Goal: Information Seeking & Learning: Learn about a topic

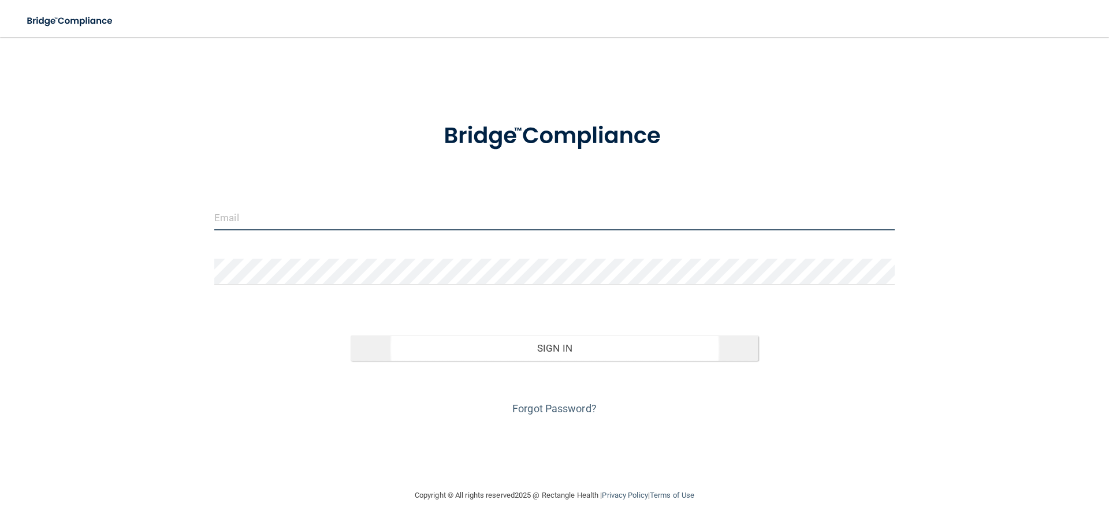
type input "[EMAIL_ADDRESS][DOMAIN_NAME]"
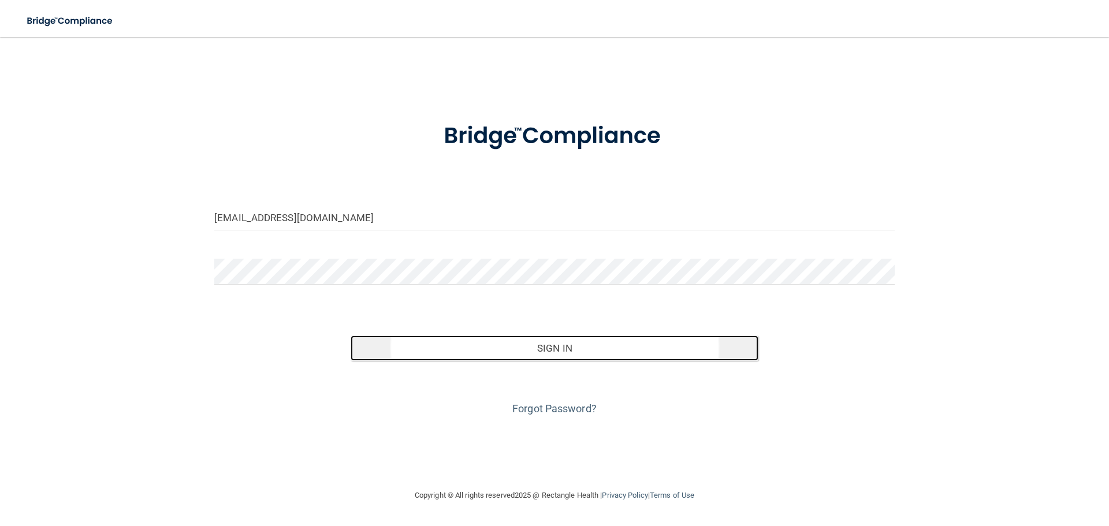
click at [589, 346] on button "Sign In" at bounding box center [555, 348] width 408 height 25
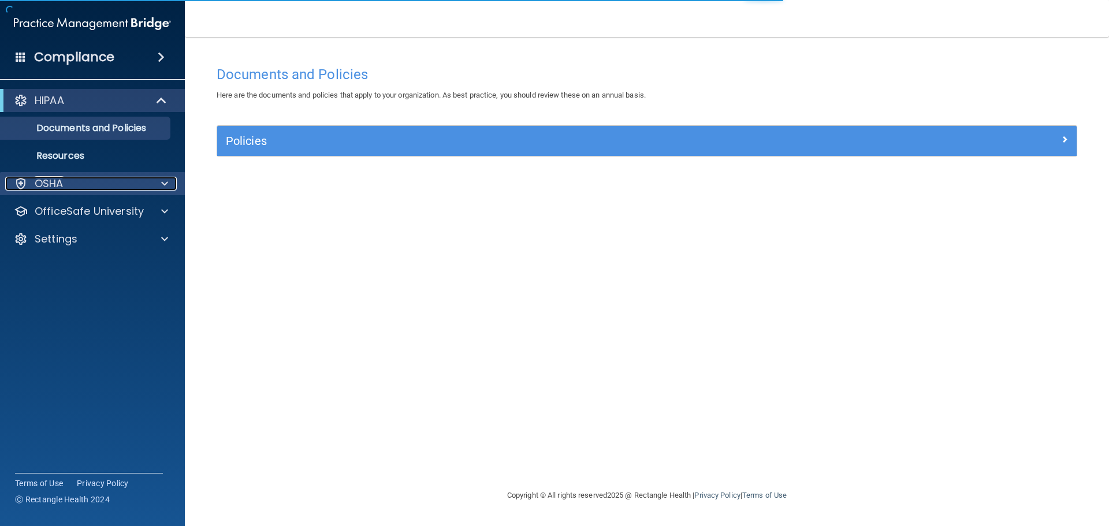
click at [48, 187] on p "OSHA" at bounding box center [49, 184] width 29 height 14
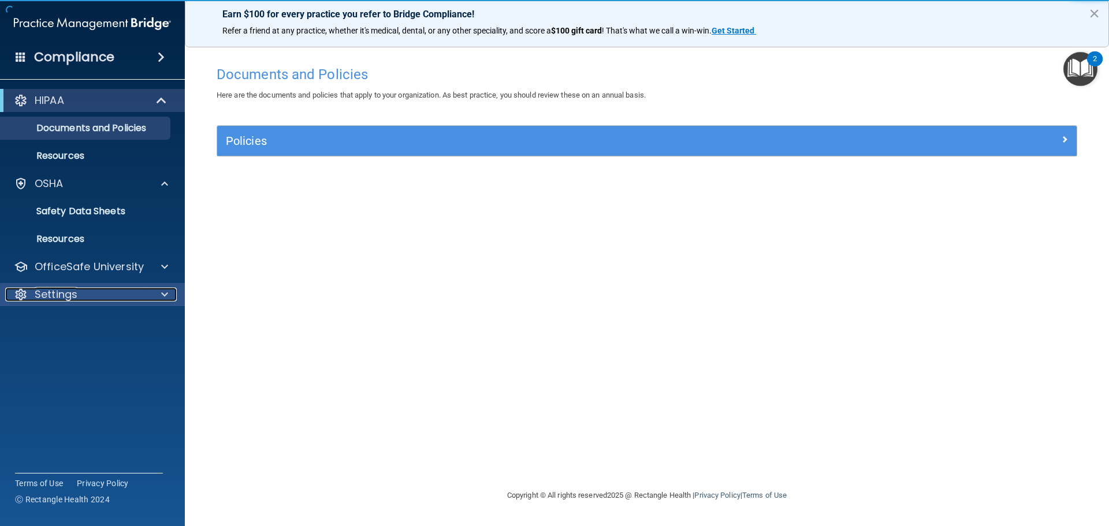
click at [50, 298] on p "Settings" at bounding box center [56, 295] width 43 height 14
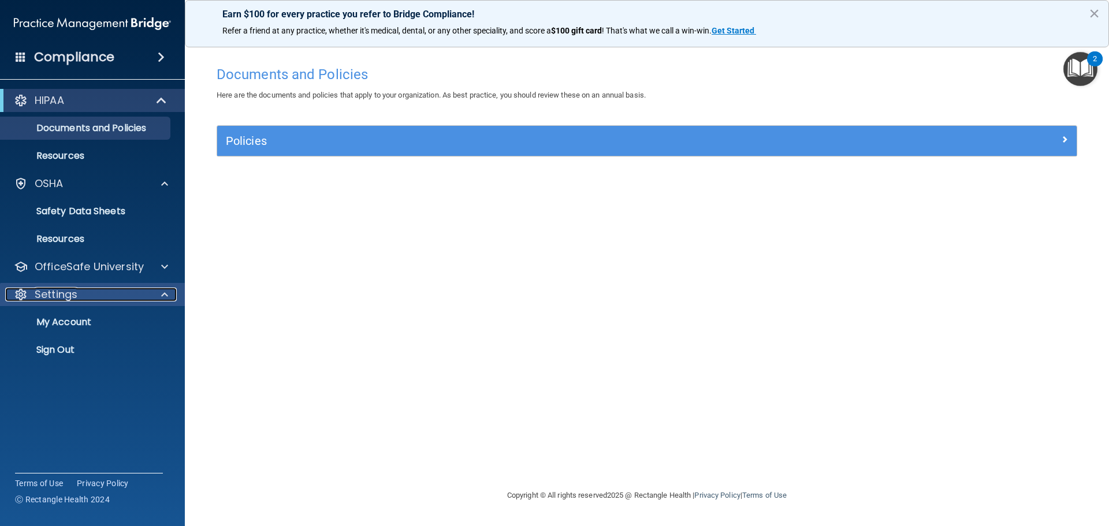
click at [50, 296] on p "Settings" at bounding box center [56, 295] width 43 height 14
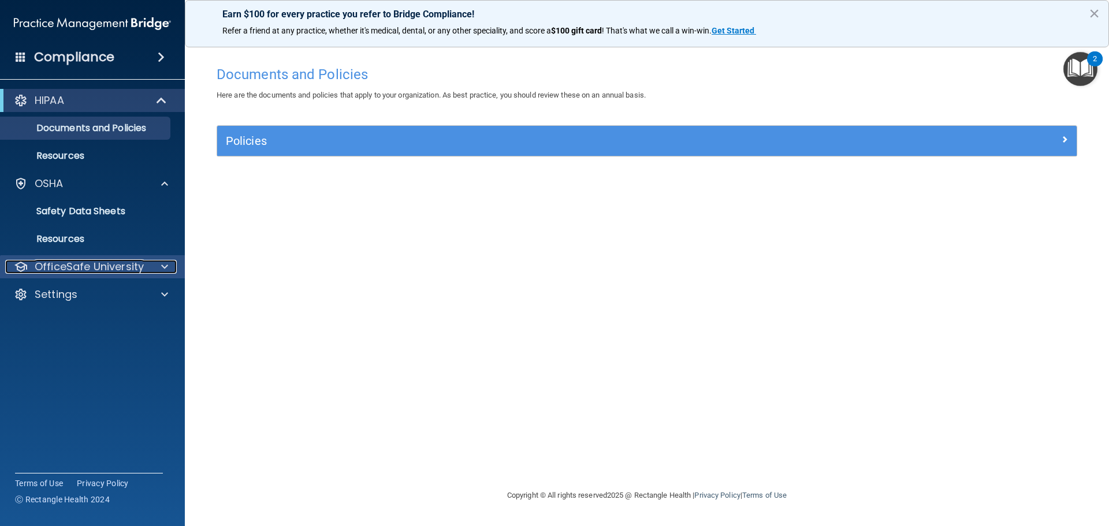
click at [55, 266] on p "OfficeSafe University" at bounding box center [89, 267] width 109 height 14
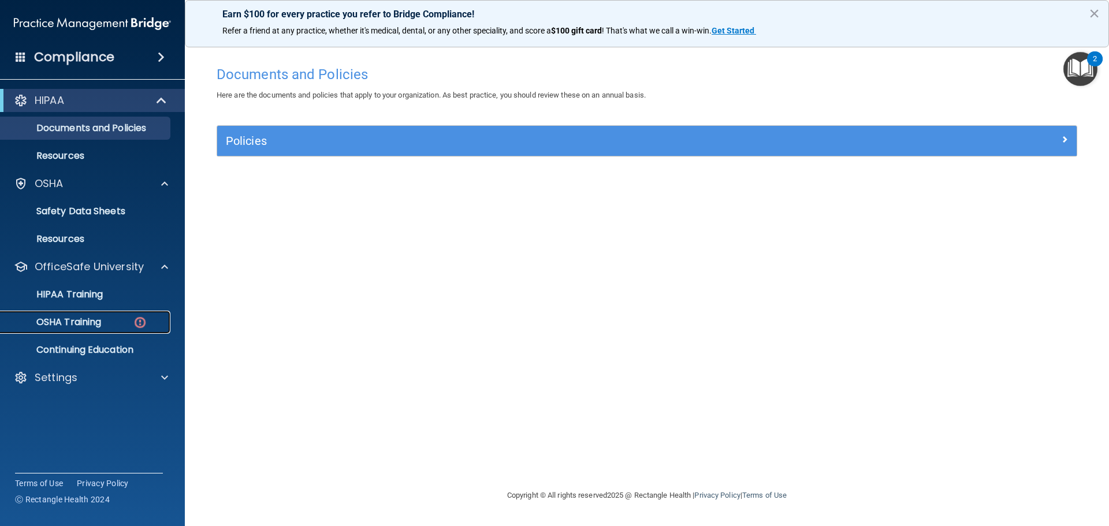
click at [63, 322] on p "OSHA Training" at bounding box center [55, 323] width 94 height 12
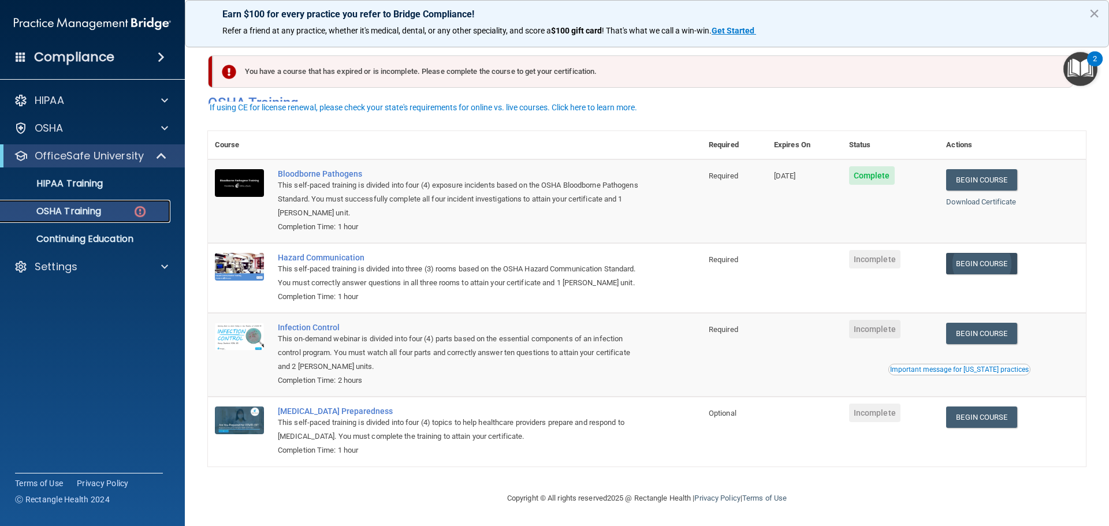
scroll to position [19, 0]
click at [980, 253] on link "Begin Course" at bounding box center [981, 263] width 70 height 21
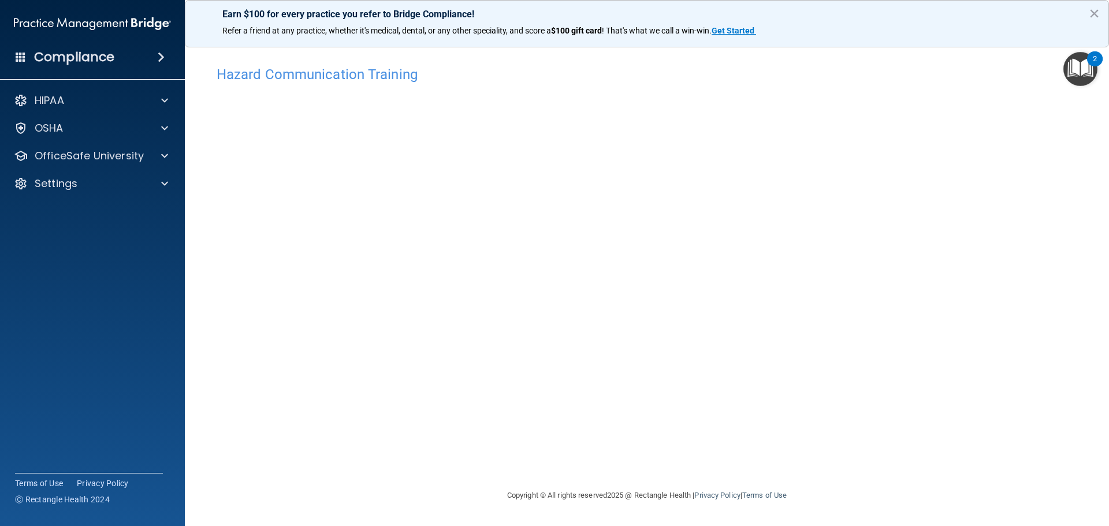
drag, startPoint x: 800, startPoint y: 3, endPoint x: 801, endPoint y: 13, distance: 9.3
click at [800, 4] on div "Earn $100 for every practice you refer to Bridge Compliance! Refer a friend at …" at bounding box center [647, 23] width 924 height 47
click at [938, 180] on div "Hazard Communication Training This course doesn’t expire until . Are you sure y…" at bounding box center [647, 274] width 878 height 429
click at [851, 306] on div "Hazard Communication Training This course doesn’t expire until . Are you sure y…" at bounding box center [647, 274] width 878 height 429
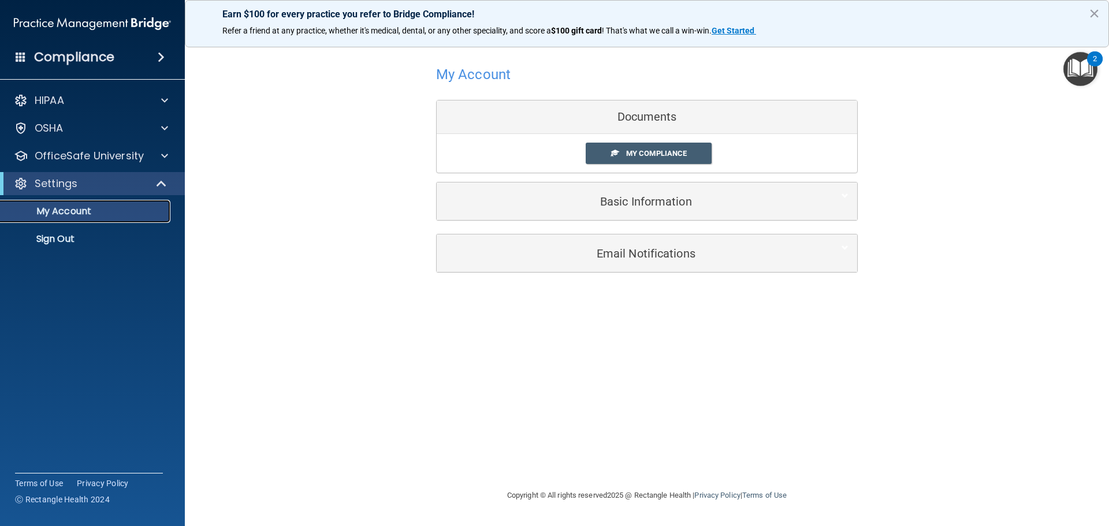
click at [71, 214] on p "My Account" at bounding box center [87, 212] width 158 height 12
click at [664, 151] on span "My Compliance" at bounding box center [656, 153] width 61 height 9
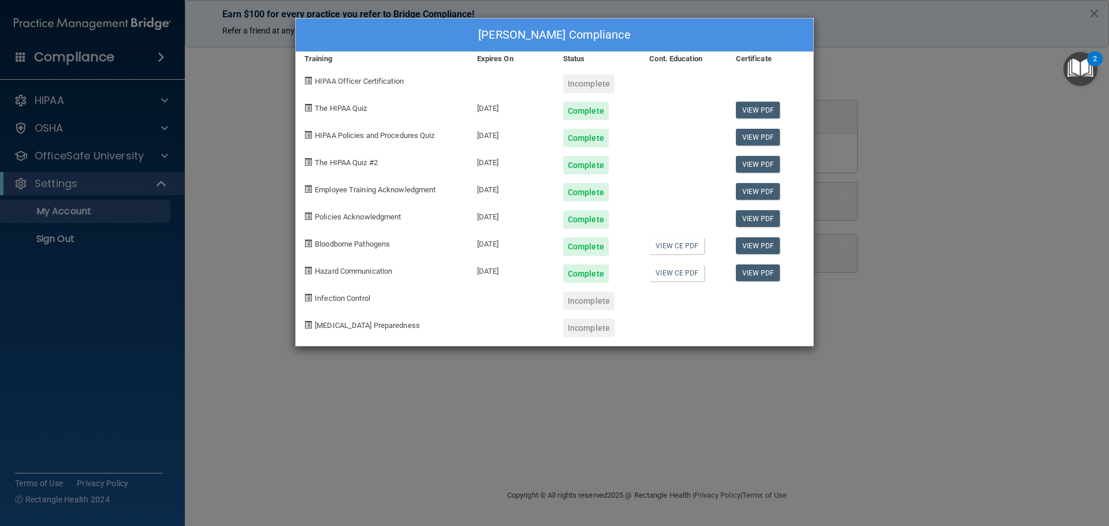
click at [577, 303] on div "Incomplete" at bounding box center [588, 301] width 51 height 18
drag, startPoint x: 964, startPoint y: 147, endPoint x: 956, endPoint y: 142, distance: 9.6
click at [965, 147] on div "Briana Jensen's Compliance Training Expires On Status Cont. Education Certifica…" at bounding box center [554, 263] width 1109 height 526
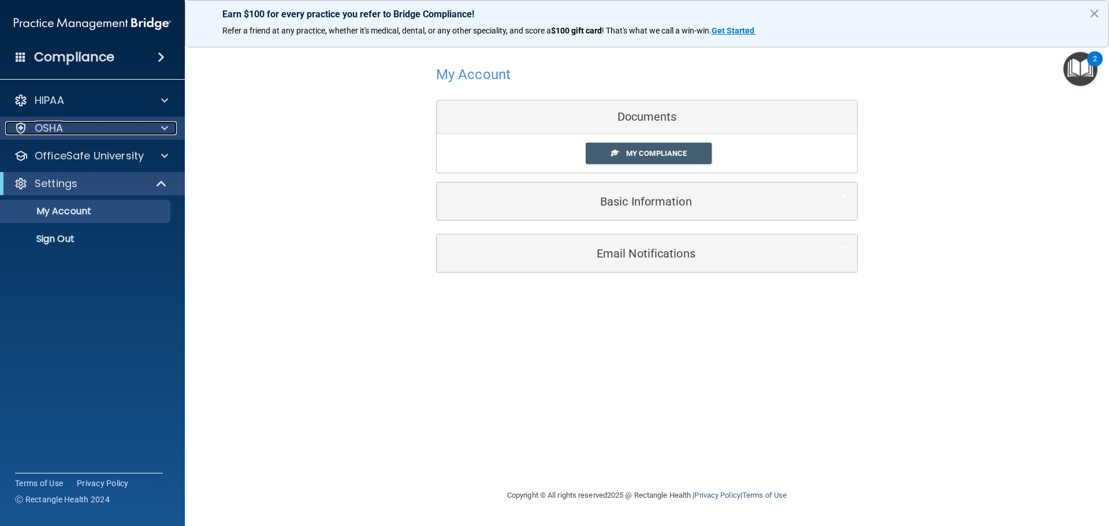
click at [49, 131] on p "OSHA" at bounding box center [49, 128] width 29 height 14
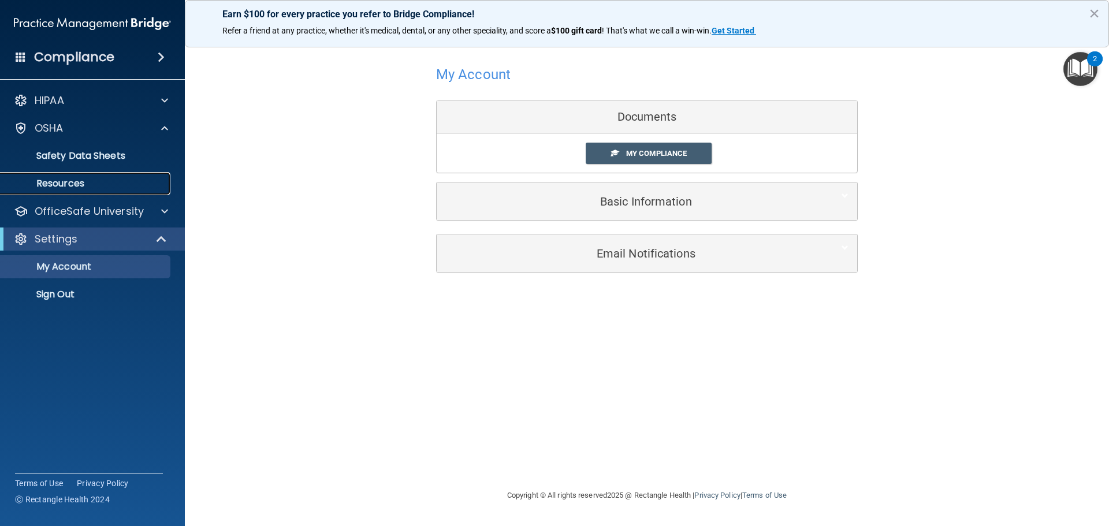
click at [61, 184] on p "Resources" at bounding box center [87, 184] width 158 height 12
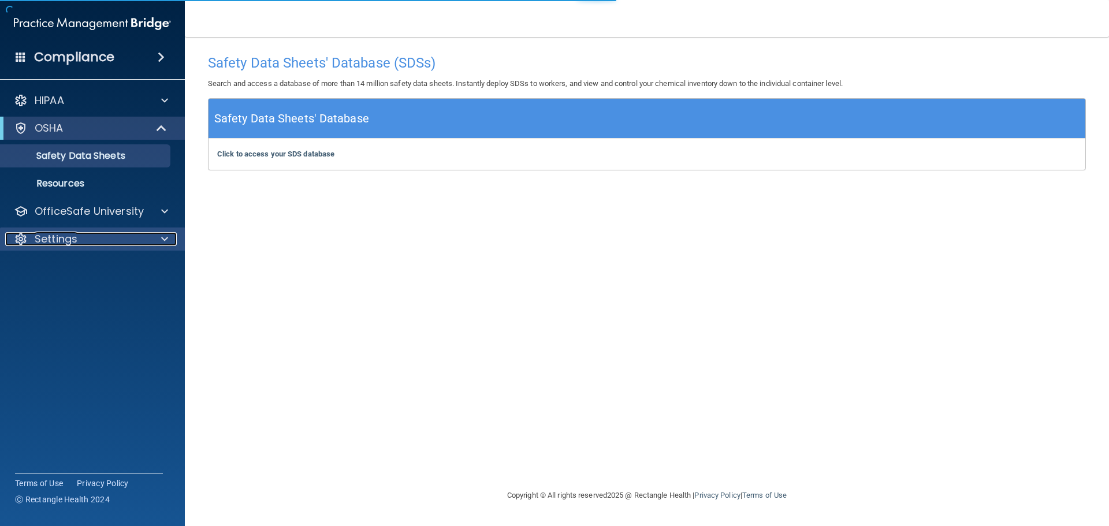
click at [74, 239] on p "Settings" at bounding box center [56, 239] width 43 height 14
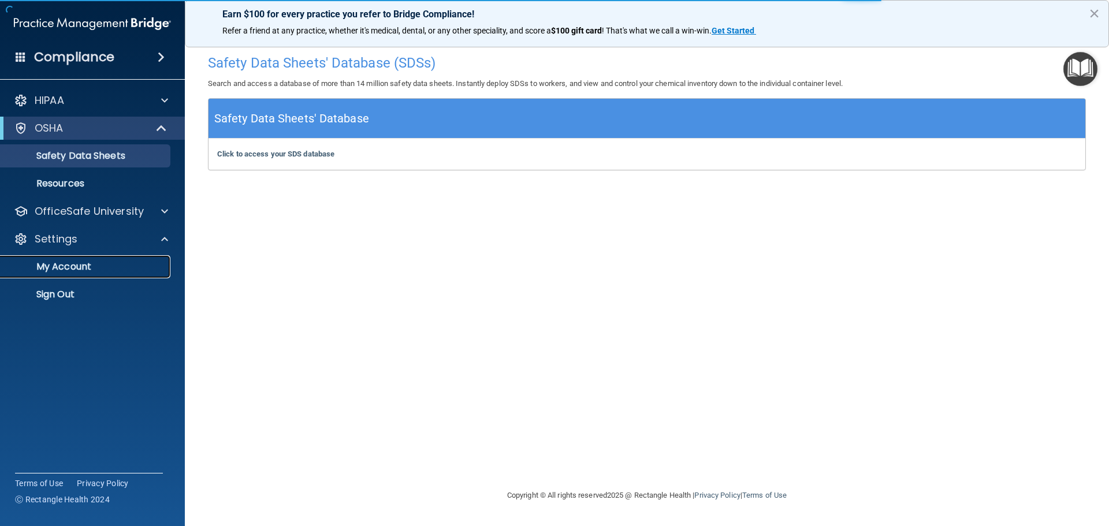
click at [65, 271] on p "My Account" at bounding box center [87, 267] width 158 height 12
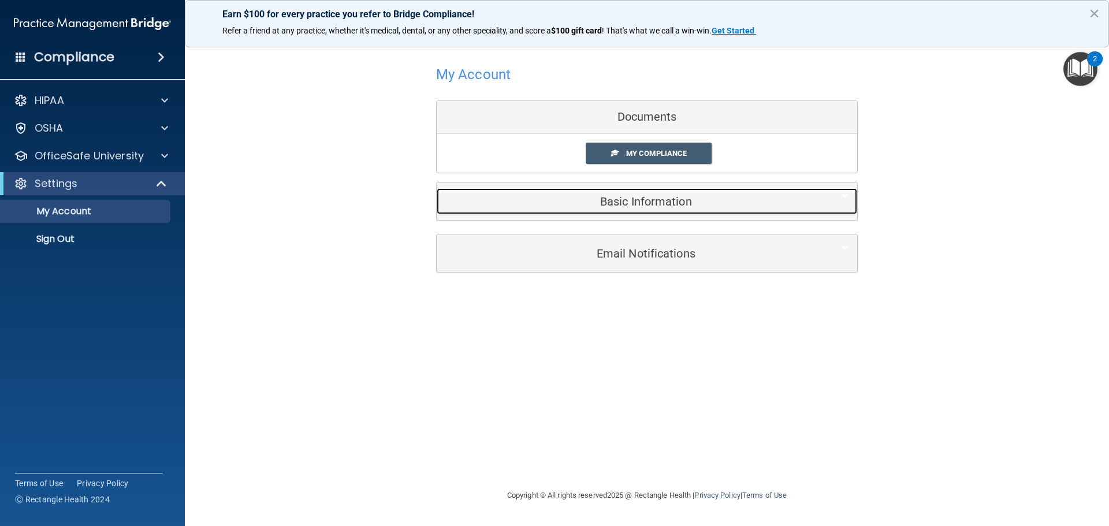
click at [645, 206] on h5 "Basic Information" at bounding box center [629, 201] width 368 height 13
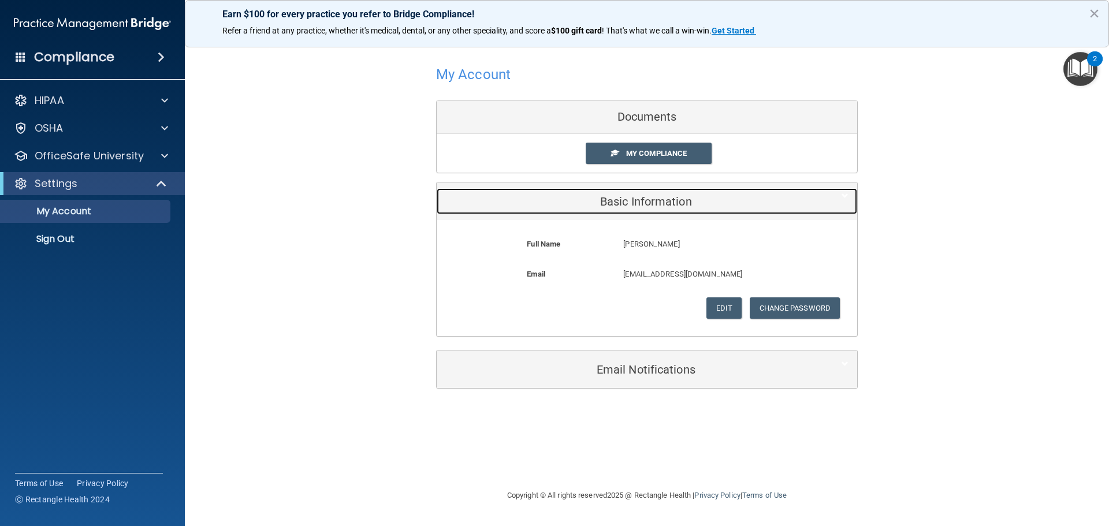
click at [655, 202] on h5 "Basic Information" at bounding box center [629, 201] width 368 height 13
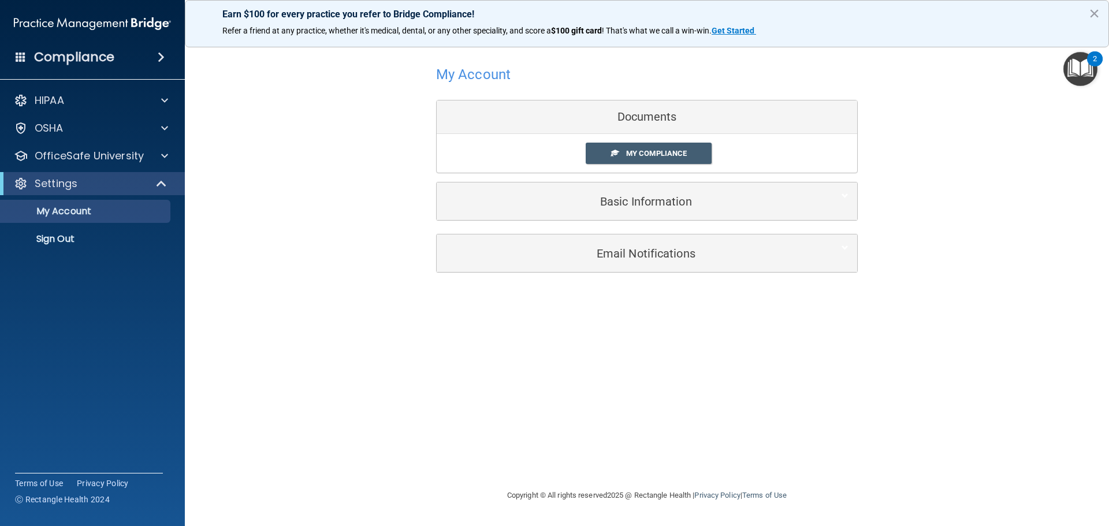
click at [679, 114] on div "Documents" at bounding box center [647, 118] width 421 height 34
click at [352, 150] on div "My Account Documents My Compliance My Compliance My BAA Basic Information Full …" at bounding box center [647, 167] width 878 height 237
click at [165, 61] on span at bounding box center [161, 57] width 7 height 14
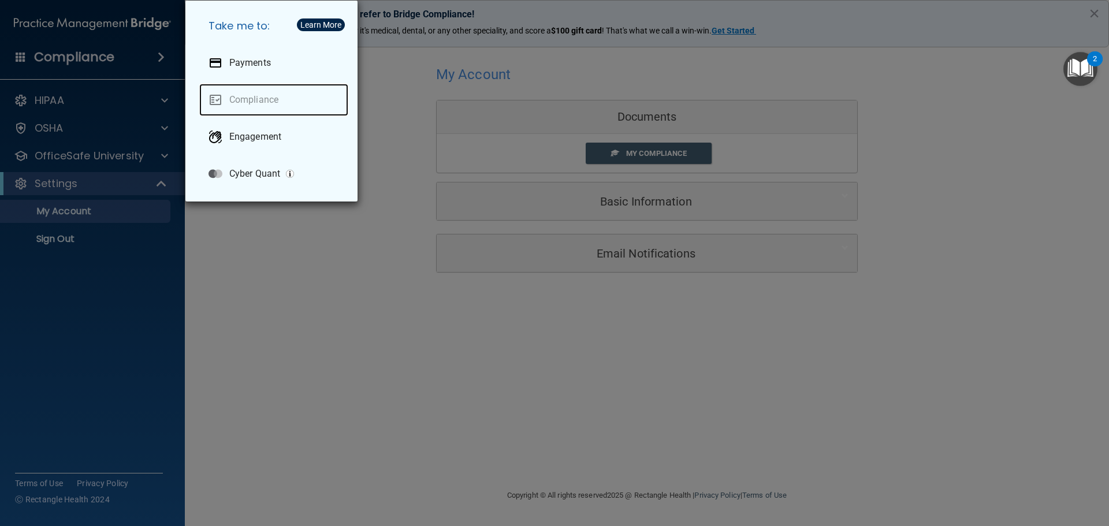
click at [259, 102] on link "Compliance" at bounding box center [273, 100] width 149 height 32
click at [336, 279] on div "Take me to: Payments Compliance Engagement Cyber Quant" at bounding box center [554, 263] width 1109 height 526
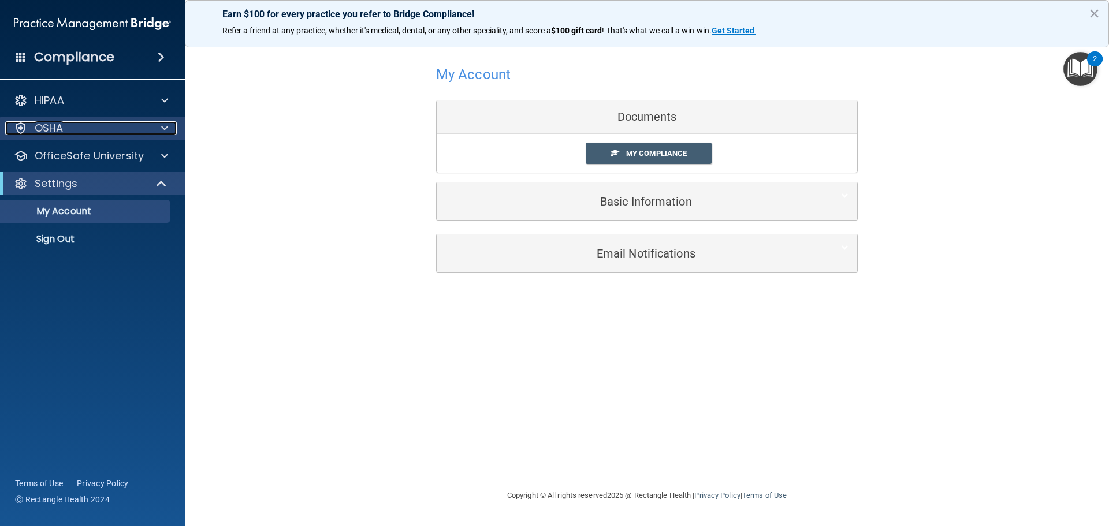
click at [45, 127] on p "OSHA" at bounding box center [49, 128] width 29 height 14
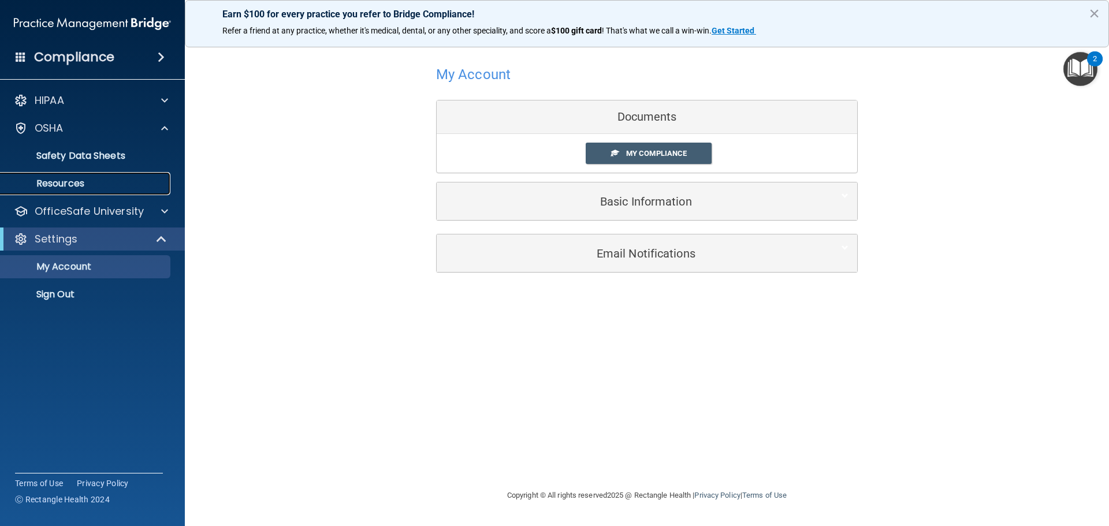
click at [66, 185] on p "Resources" at bounding box center [87, 184] width 158 height 12
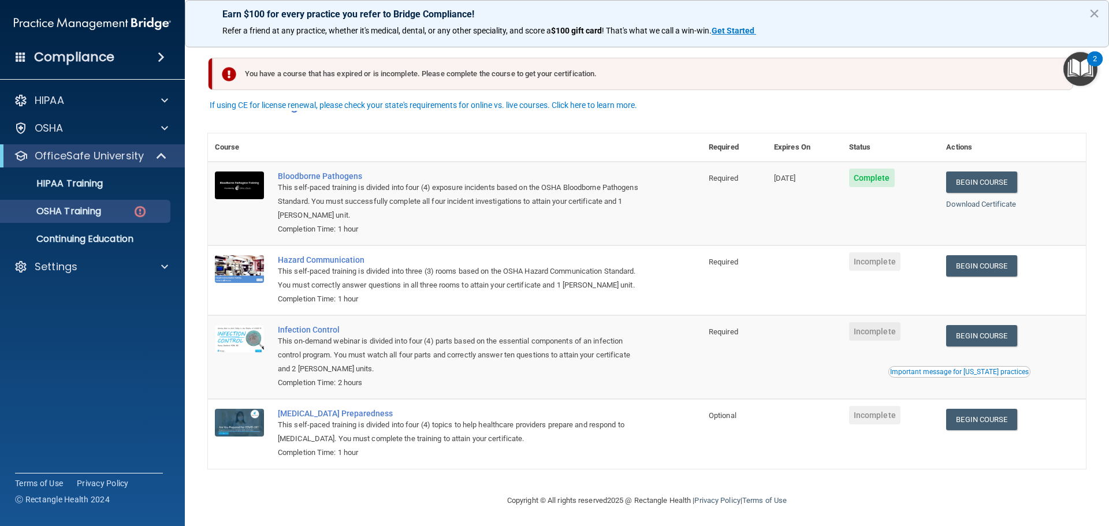
scroll to position [19, 0]
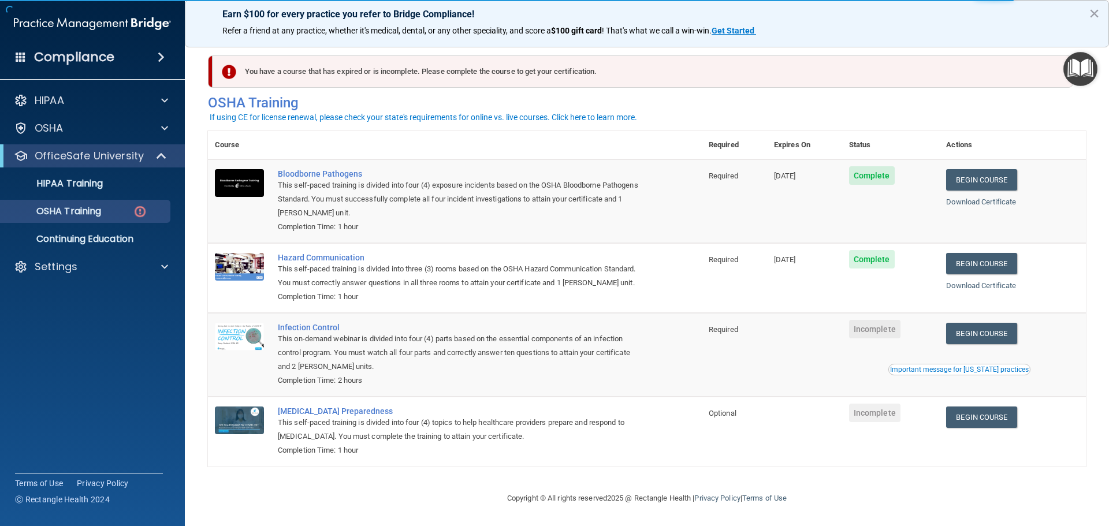
scroll to position [19, 0]
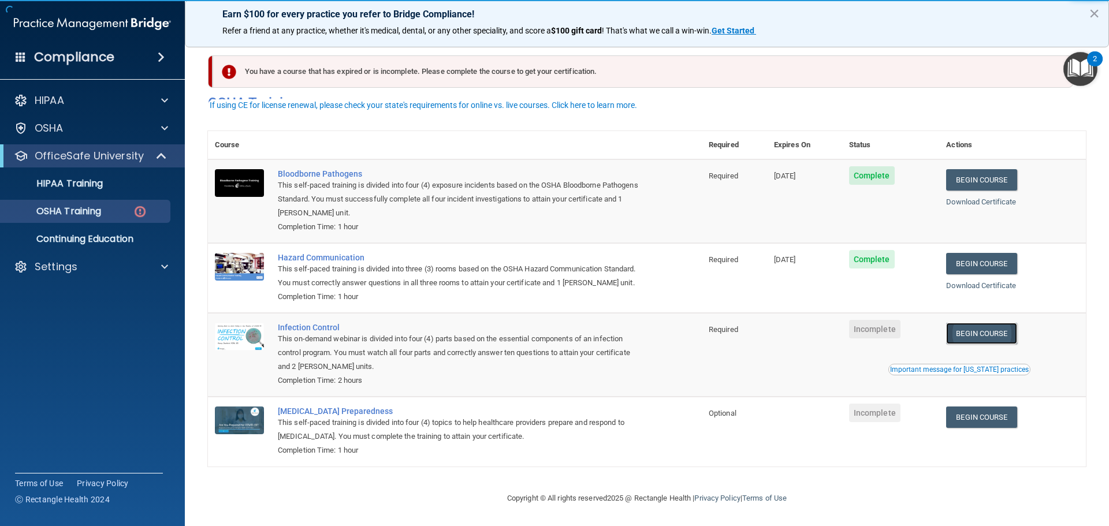
click at [993, 339] on link "Begin Course" at bounding box center [981, 333] width 70 height 21
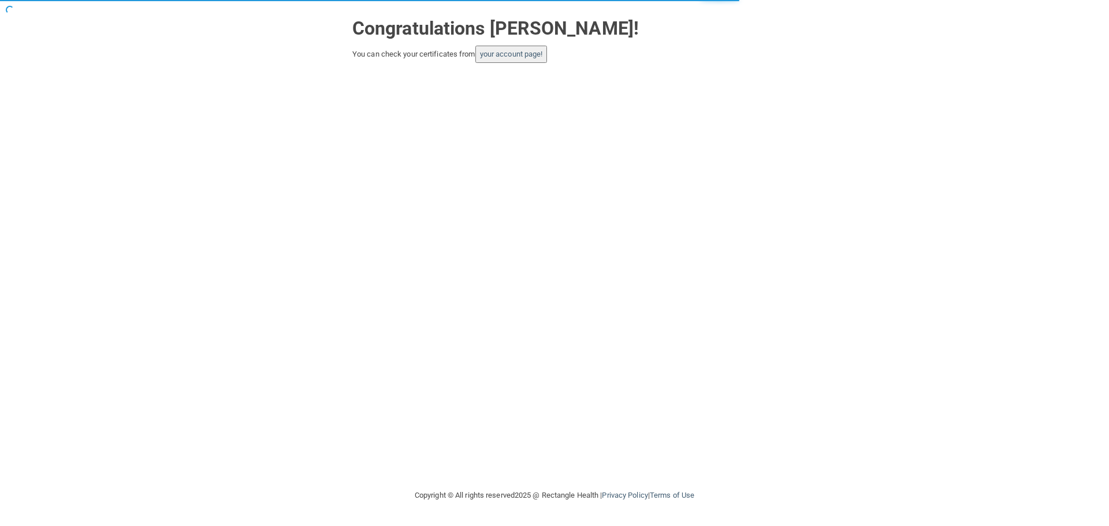
click at [503, 59] on button "your account page!" at bounding box center [512, 54] width 72 height 17
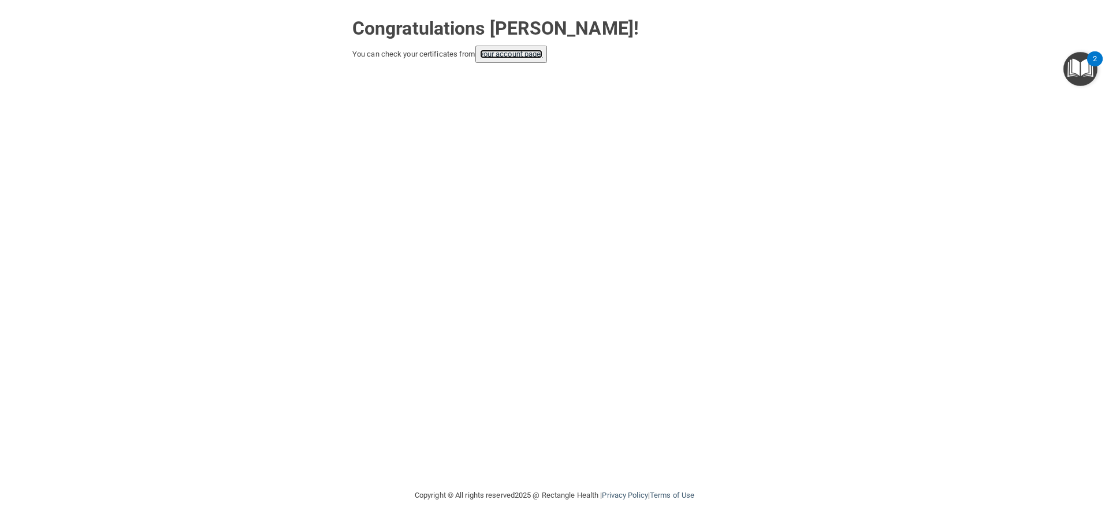
click at [503, 51] on link "your account page!" at bounding box center [511, 54] width 63 height 9
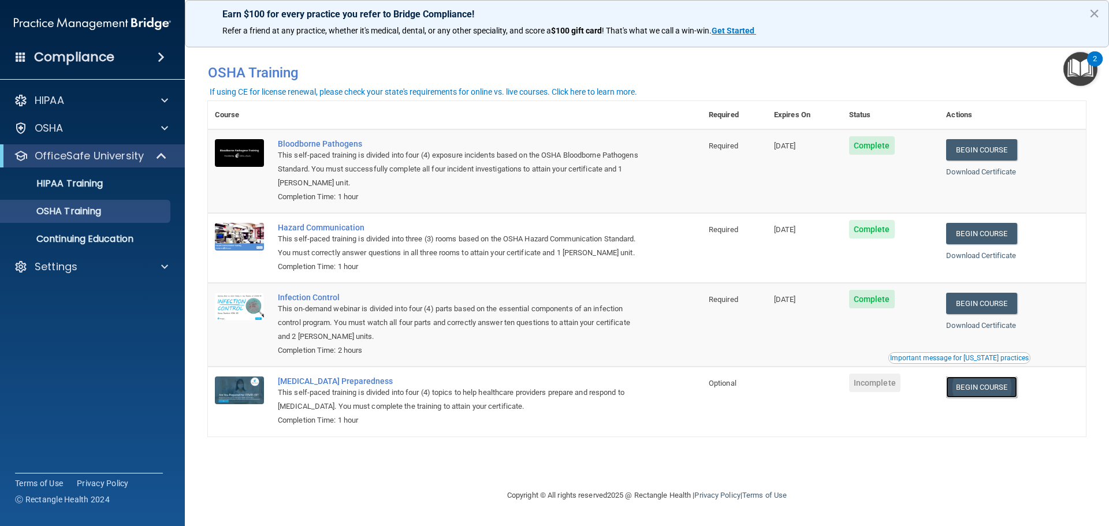
click at [1001, 388] on link "Begin Course" at bounding box center [981, 387] width 70 height 21
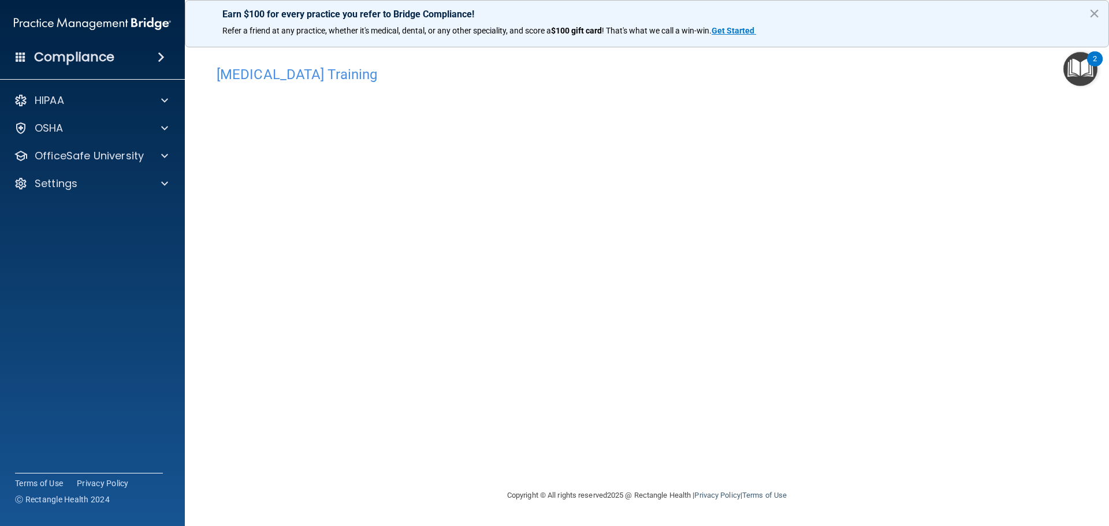
click at [222, 484] on footer "Copyright © All rights reserved 2025 @ Rectangle Health | Privacy Policy | Term…" at bounding box center [647, 496] width 878 height 38
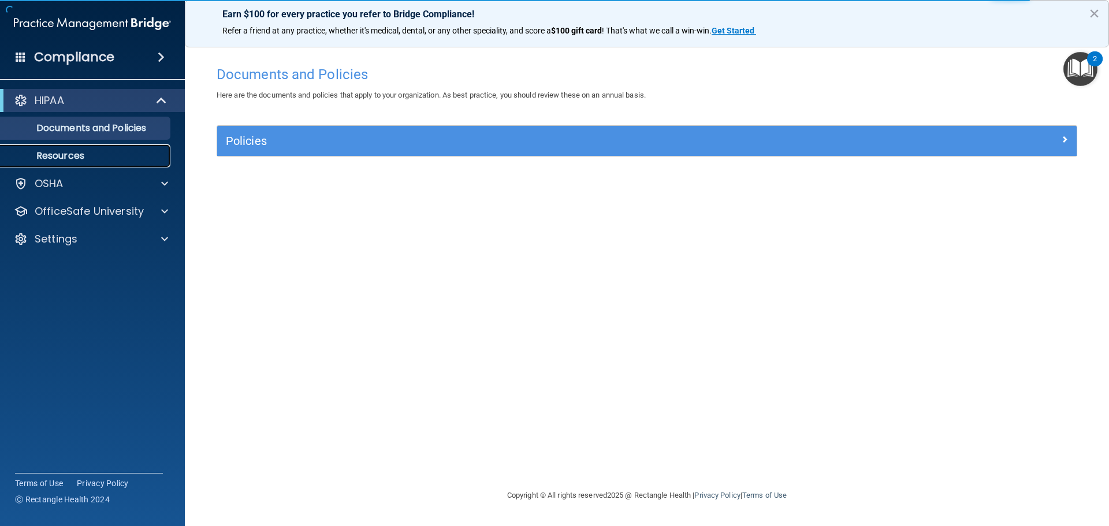
click at [66, 155] on p "Resources" at bounding box center [87, 156] width 158 height 12
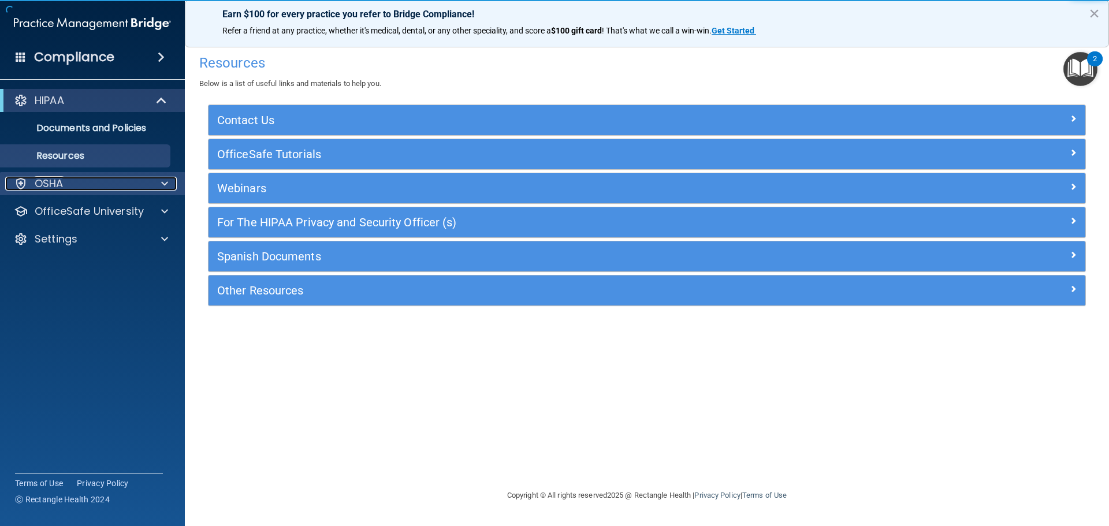
click at [44, 185] on p "OSHA" at bounding box center [49, 184] width 29 height 14
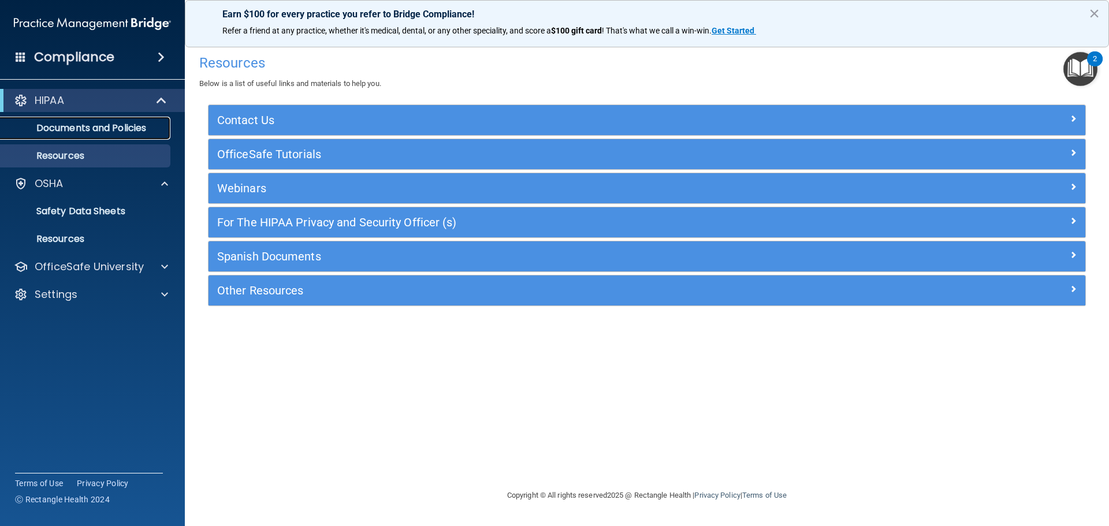
click at [86, 127] on p "Documents and Policies" at bounding box center [87, 128] width 158 height 12
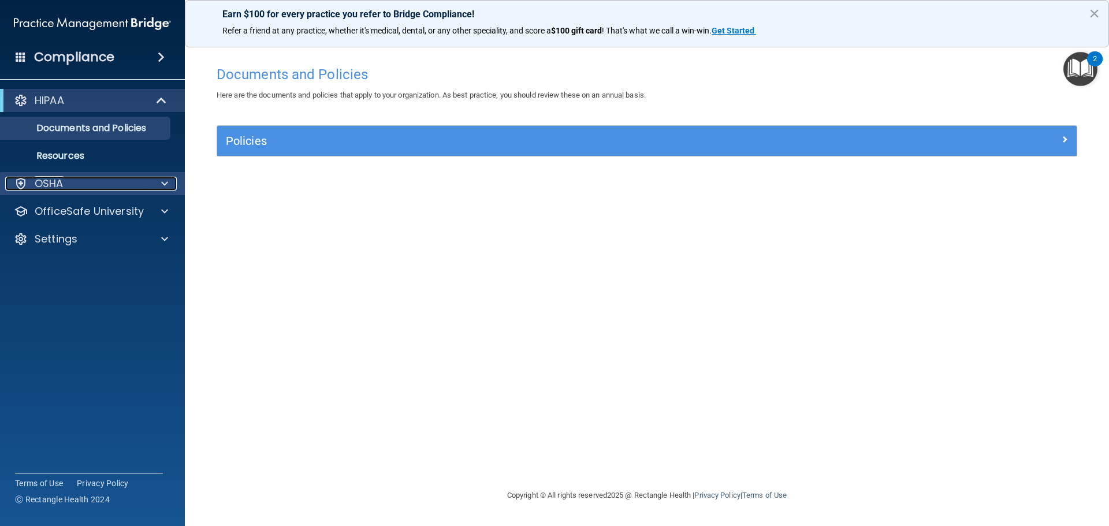
click at [64, 182] on div "OSHA" at bounding box center [76, 184] width 143 height 14
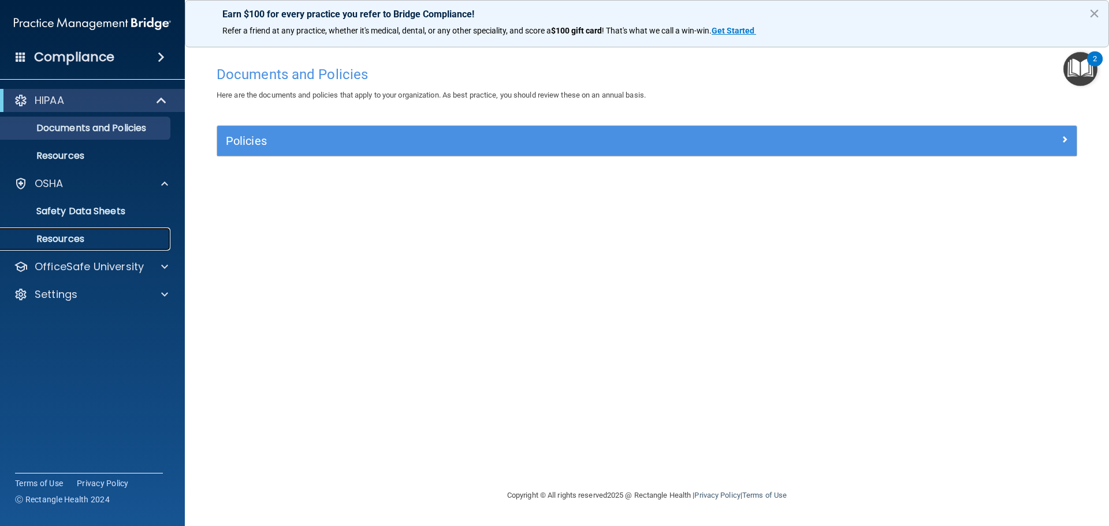
click at [55, 239] on p "Resources" at bounding box center [87, 239] width 158 height 12
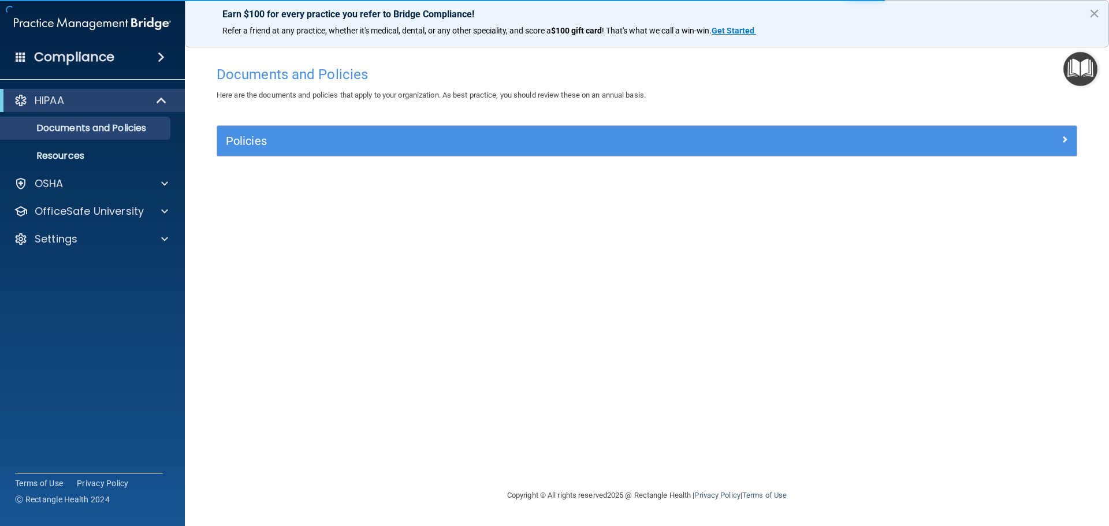
click at [159, 53] on span at bounding box center [161, 57] width 7 height 14
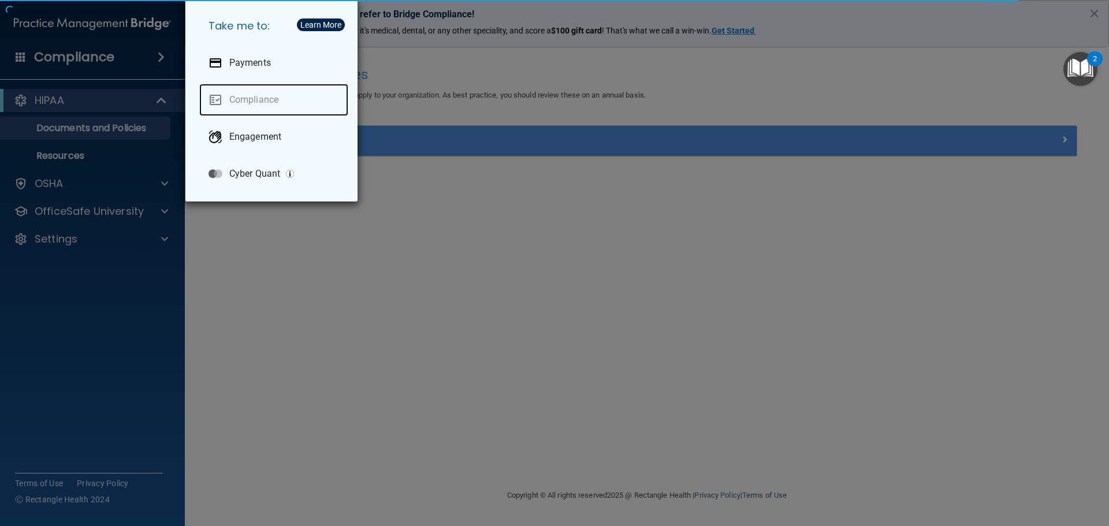
click at [254, 103] on link "Compliance" at bounding box center [273, 100] width 149 height 32
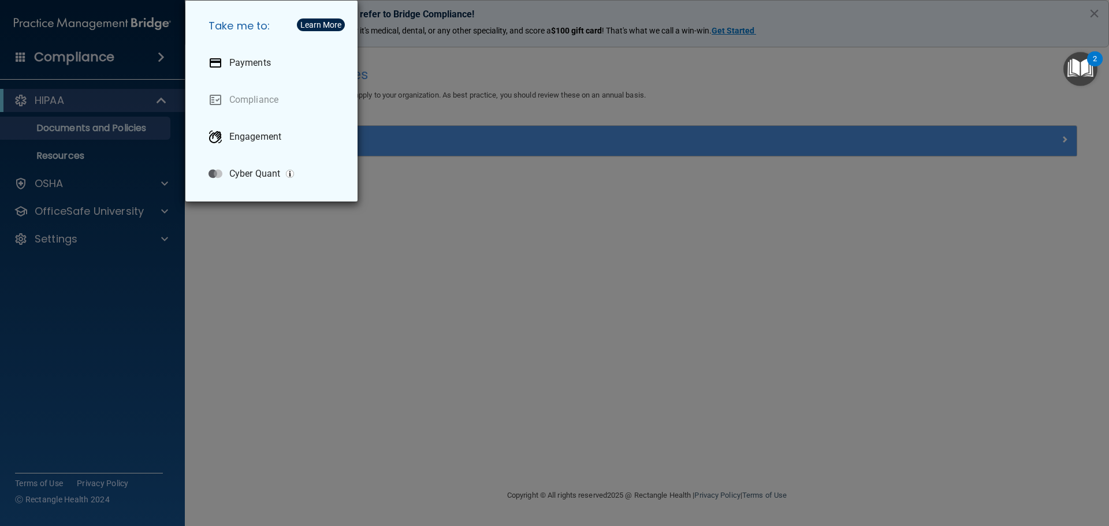
click at [403, 244] on div "Take me to: Payments Compliance Engagement Cyber Quant" at bounding box center [554, 263] width 1109 height 526
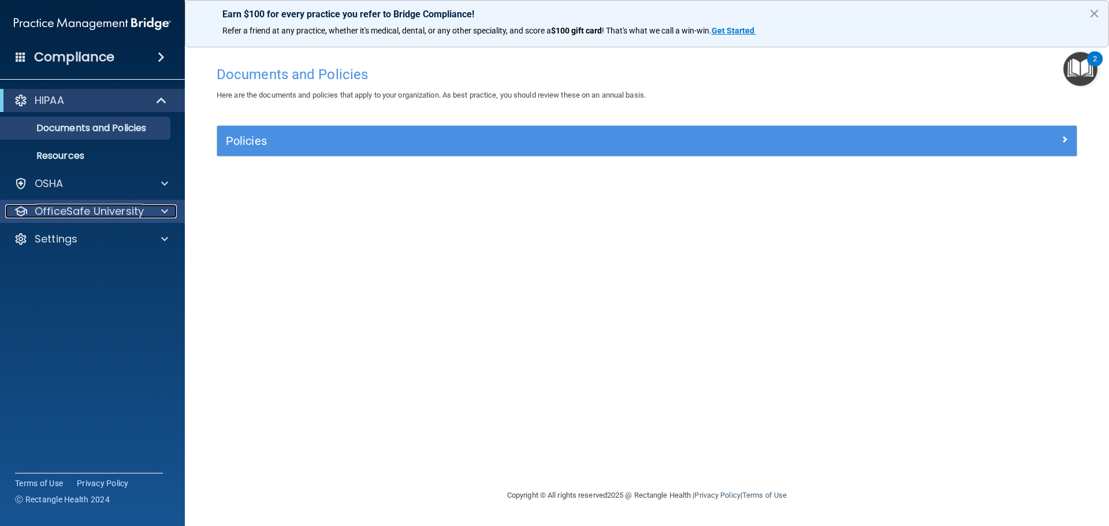
click at [57, 209] on p "OfficeSafe University" at bounding box center [89, 212] width 109 height 14
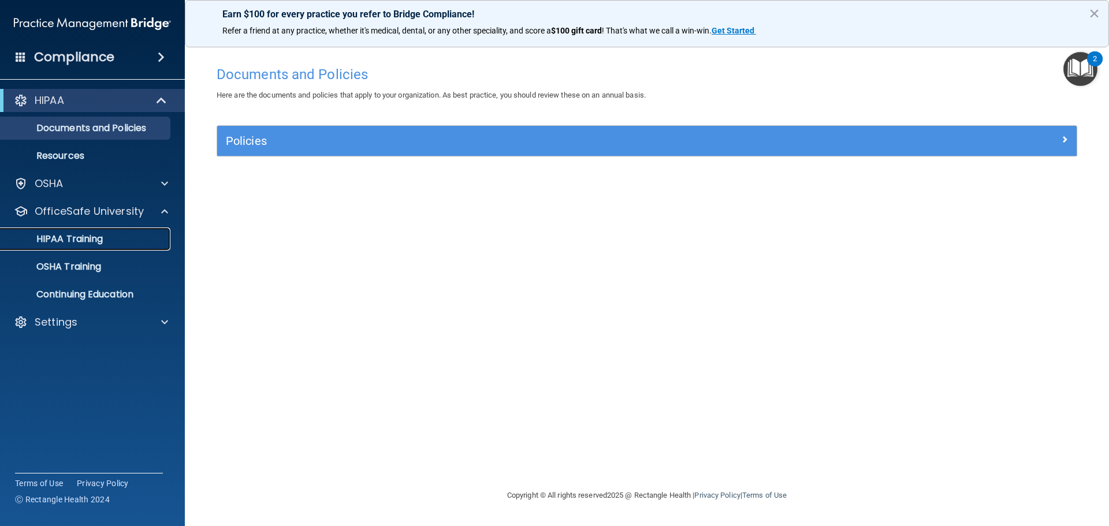
click at [60, 235] on p "HIPAA Training" at bounding box center [55, 239] width 95 height 12
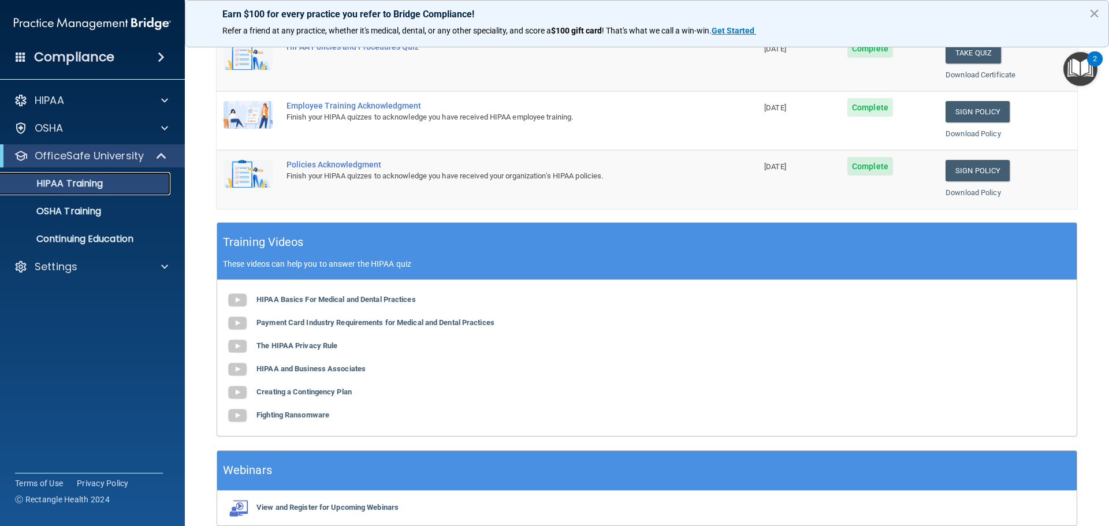
scroll to position [58, 0]
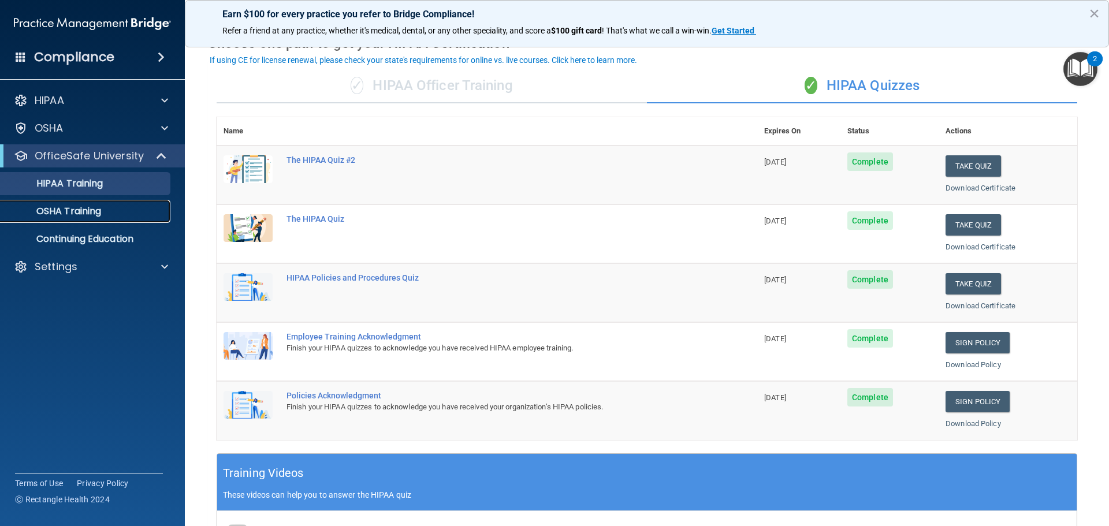
click at [49, 214] on p "OSHA Training" at bounding box center [55, 212] width 94 height 12
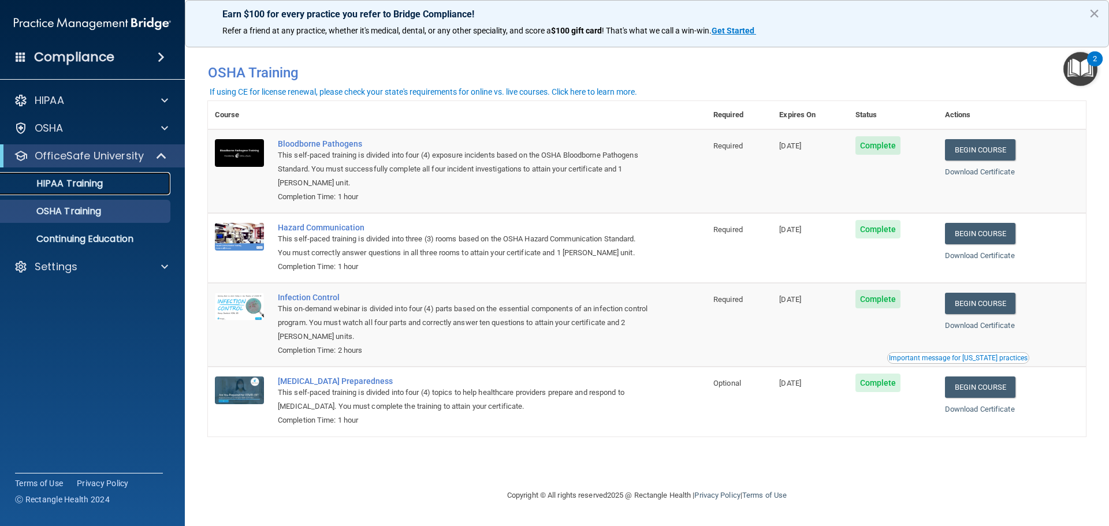
click at [44, 188] on p "HIPAA Training" at bounding box center [55, 184] width 95 height 12
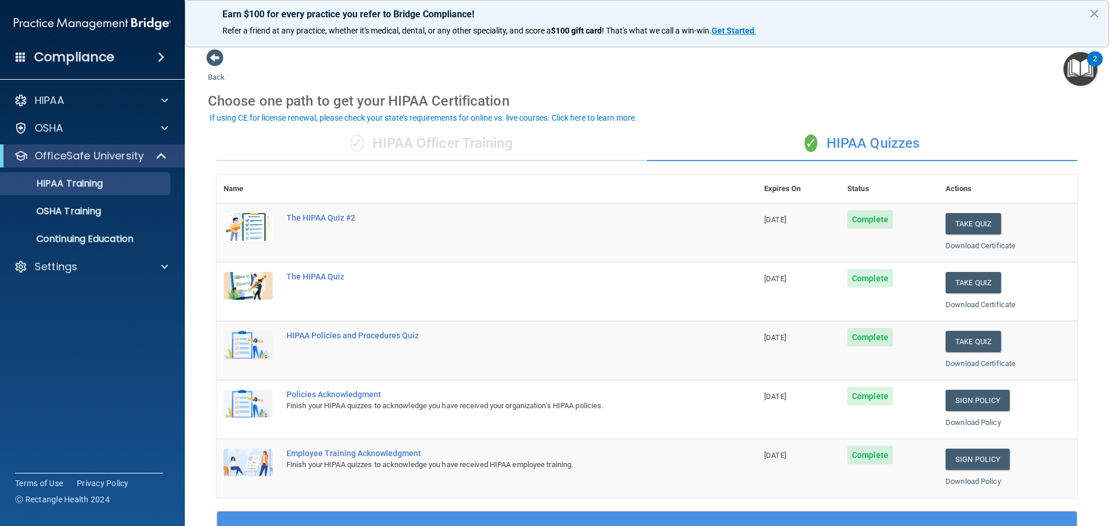
click at [699, 112] on div "Choose one path to get your HIPAA Certification" at bounding box center [647, 101] width 878 height 34
click at [55, 100] on p "HIPAA" at bounding box center [49, 101] width 29 height 14
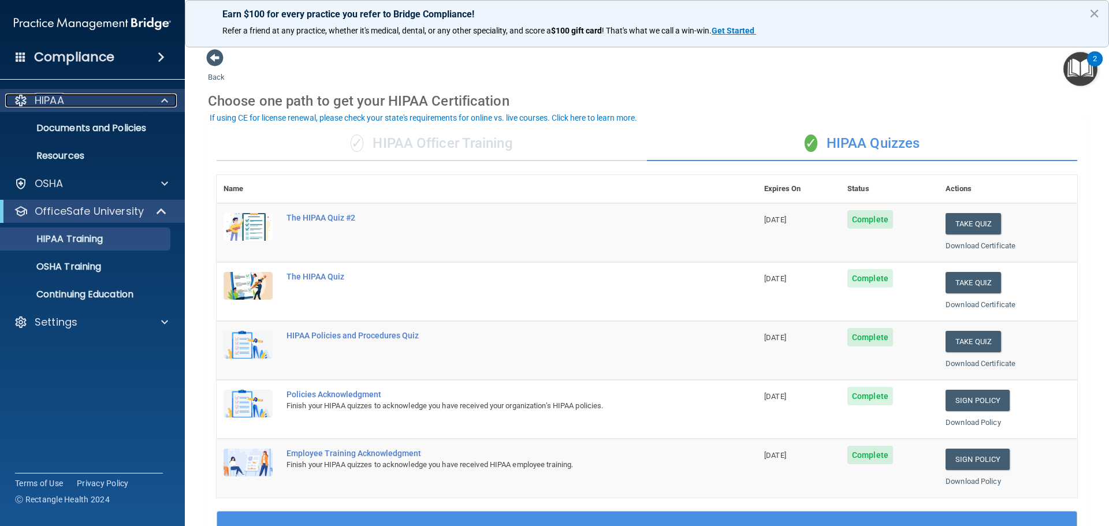
click at [55, 100] on p "HIPAA" at bounding box center [49, 101] width 29 height 14
